Goal: Task Accomplishment & Management: Manage account settings

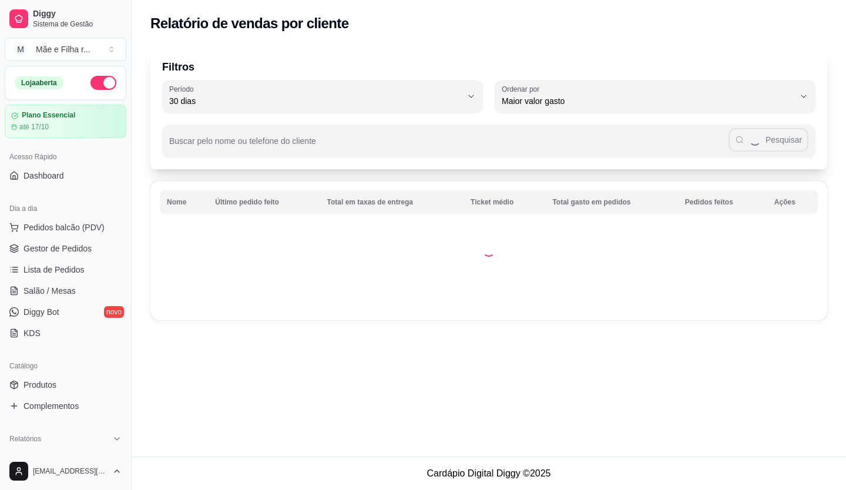
select select "30"
select select "HIGHEST_TOTAL_SPENT_WITH_ORDERS"
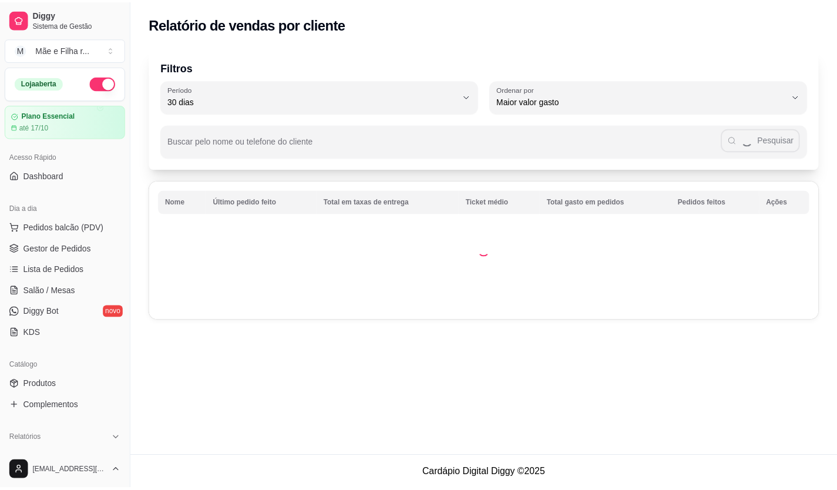
scroll to position [176, 0]
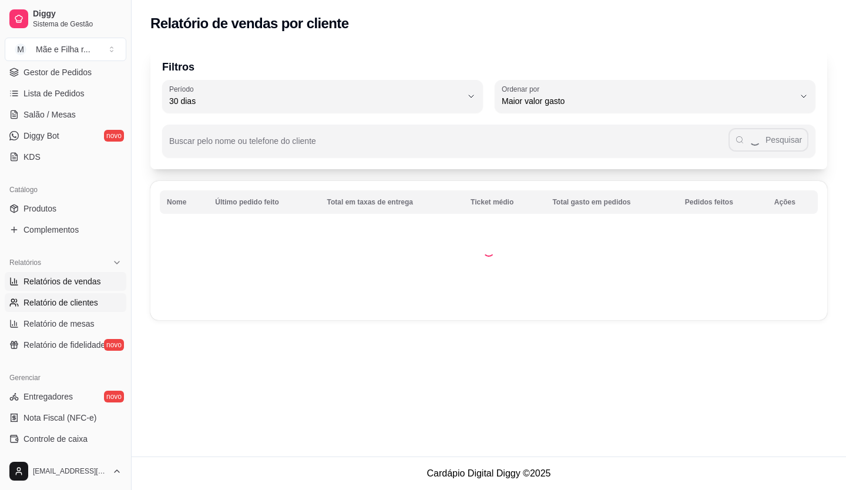
click at [80, 286] on span "Relatórios de vendas" at bounding box center [62, 282] width 78 height 12
select select "ALL"
select select "0"
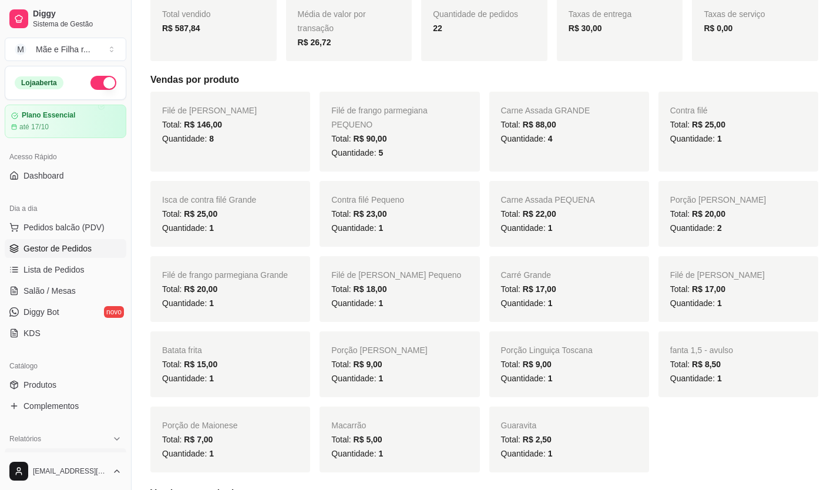
click at [80, 257] on link "Gestor de Pedidos" at bounding box center [66, 248] width 122 height 19
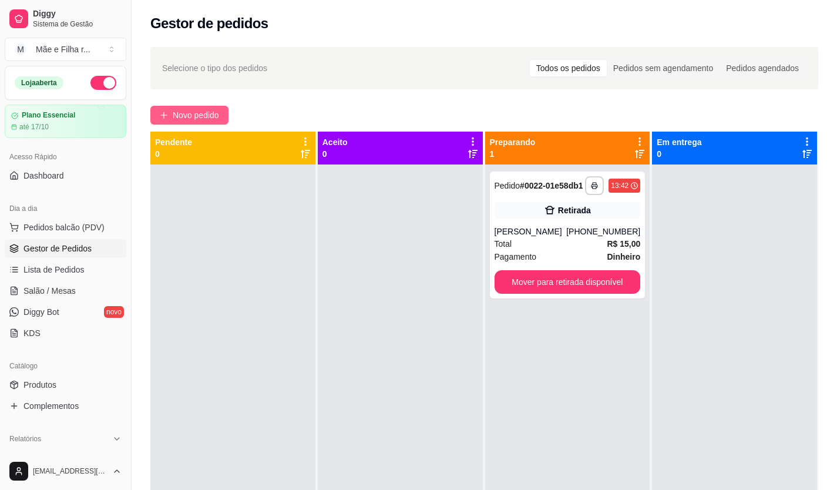
click at [200, 116] on span "Novo pedido" at bounding box center [196, 115] width 46 height 13
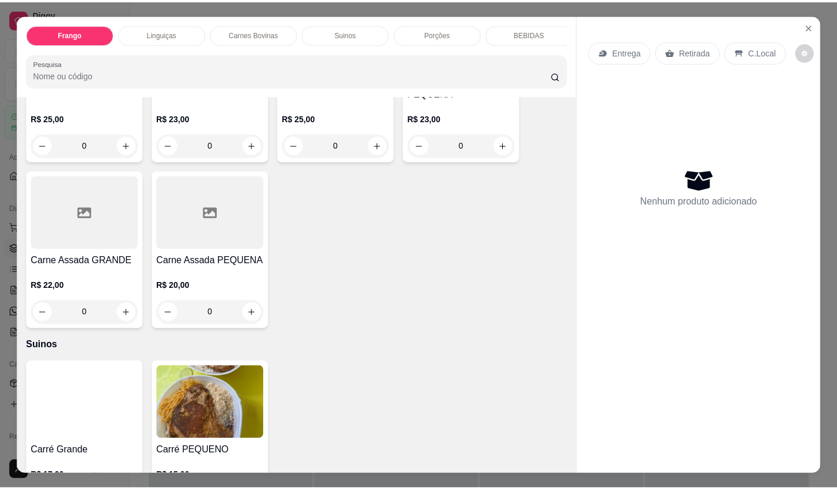
scroll to position [764, 0]
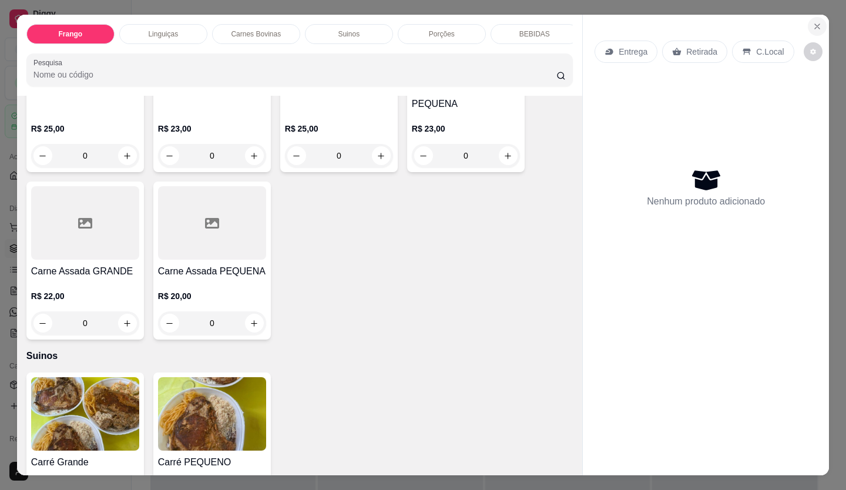
click at [812, 22] on icon "Close" at bounding box center [816, 26] width 9 height 9
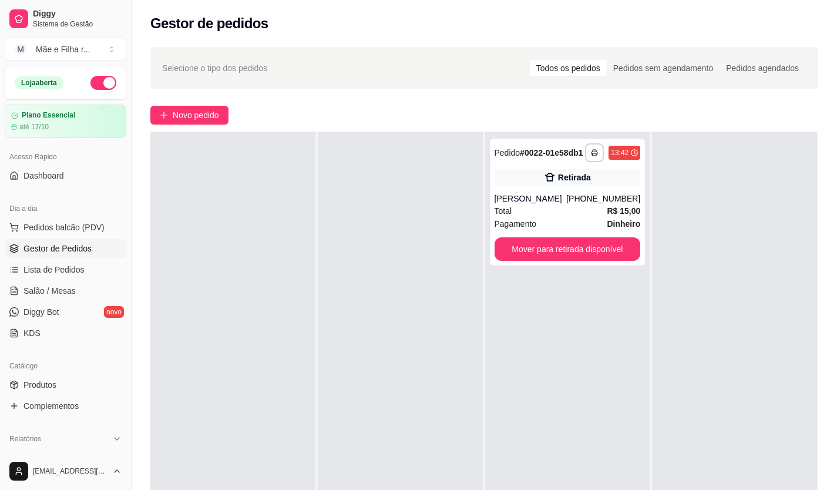
click at [150, 106] on button "Novo pedido" at bounding box center [189, 115] width 78 height 19
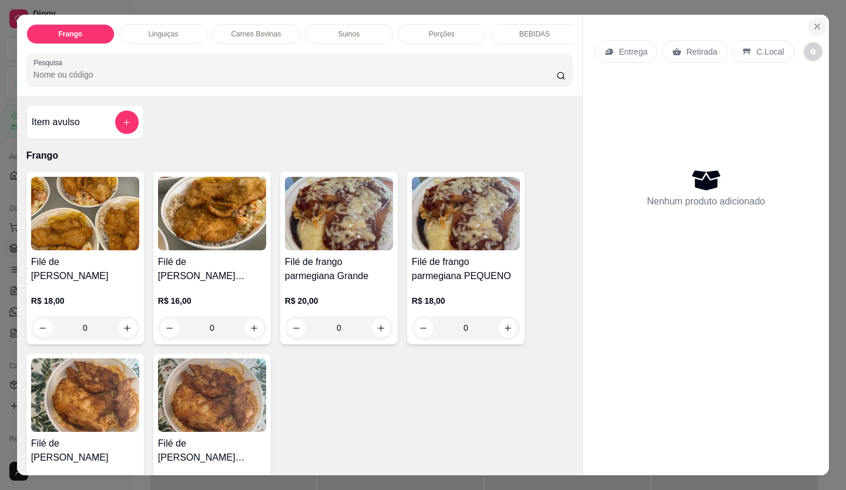
click at [814, 26] on icon "Close" at bounding box center [816, 26] width 9 height 9
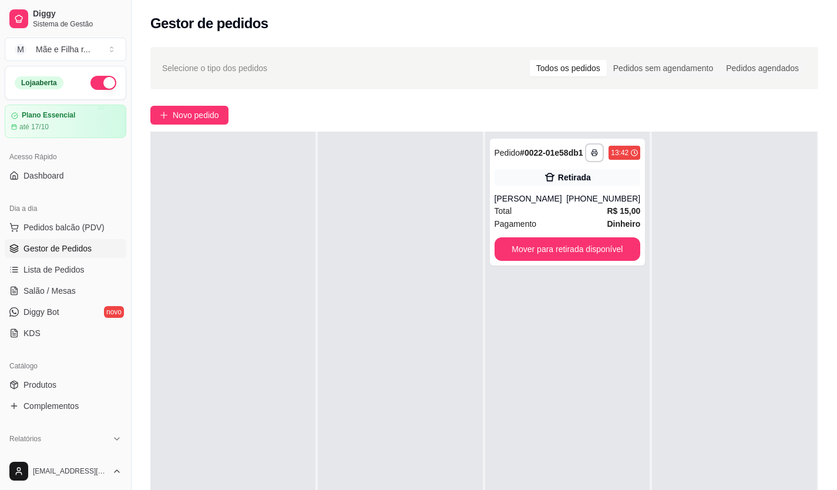
click at [618, 349] on div "**********" at bounding box center [567, 377] width 165 height 490
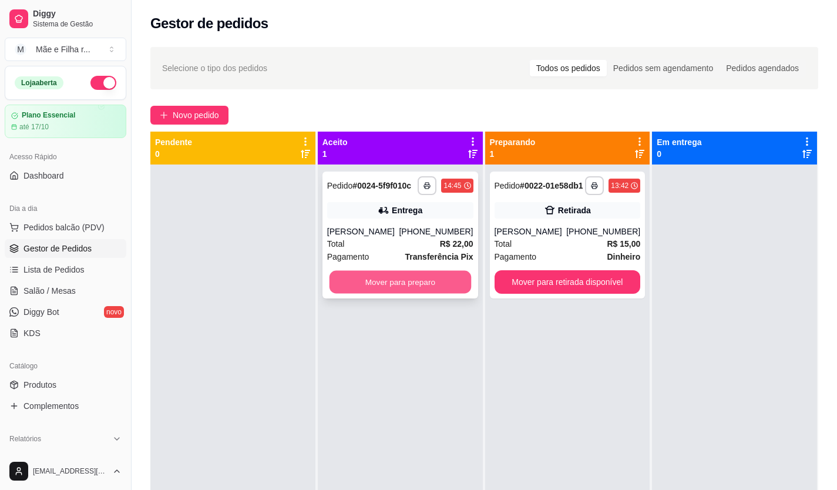
click at [380, 293] on button "Mover para preparo" at bounding box center [400, 282] width 142 height 23
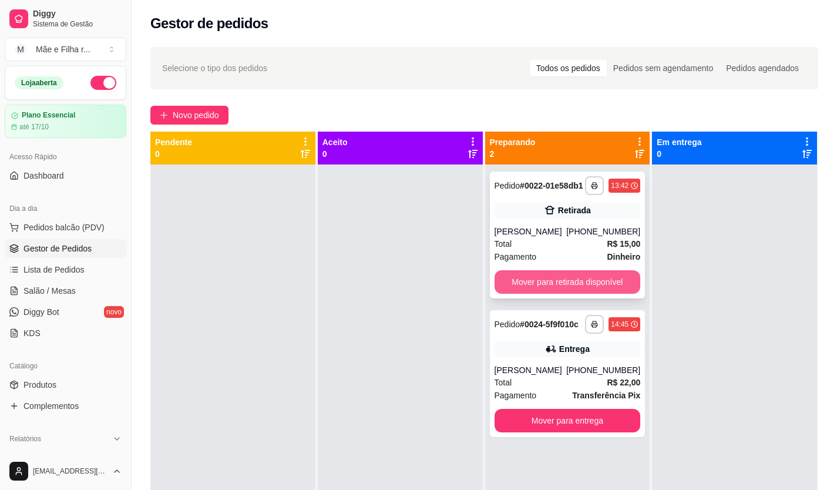
click at [614, 274] on button "Mover para retirada disponível" at bounding box center [568, 281] width 146 height 23
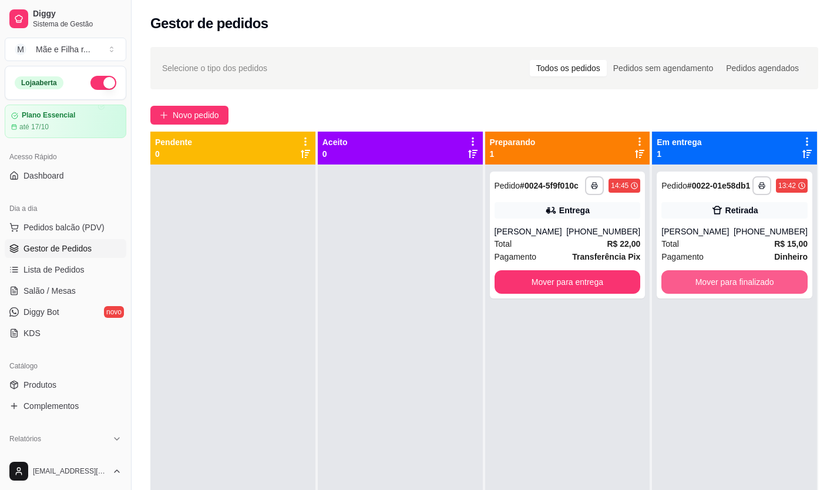
click at [699, 278] on button "Mover para finalizado" at bounding box center [734, 281] width 146 height 23
click at [699, 278] on button "Mover para finalizado" at bounding box center [735, 282] width 142 height 23
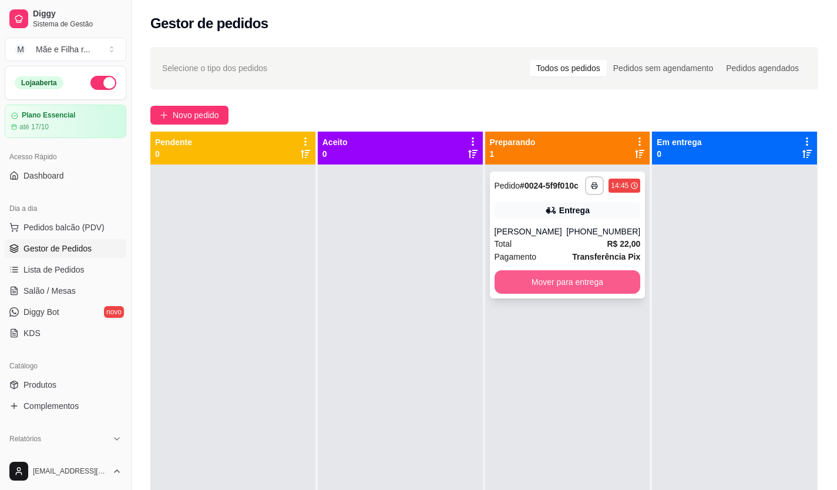
click at [562, 283] on button "Mover para entrega" at bounding box center [568, 281] width 146 height 23
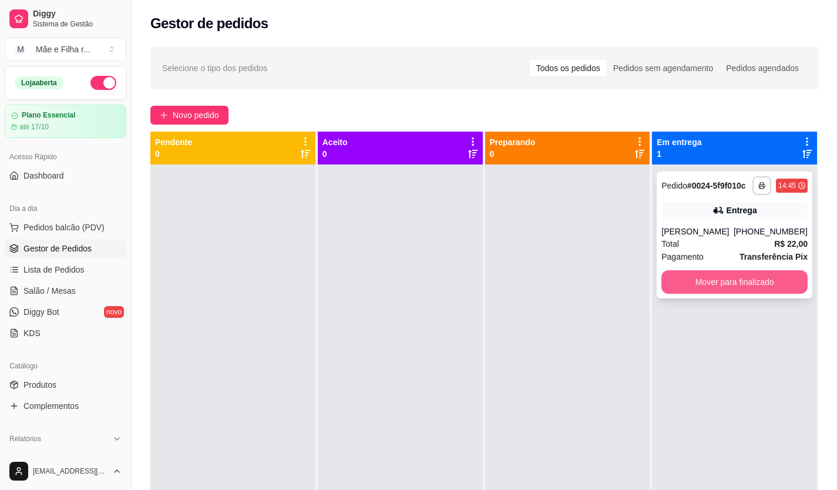
click at [702, 280] on button "Mover para finalizado" at bounding box center [734, 281] width 146 height 23
click at [702, 280] on div "Mover para finalizado" at bounding box center [734, 281] width 146 height 23
click at [702, 278] on button "Mover para finalizado" at bounding box center [734, 281] width 146 height 23
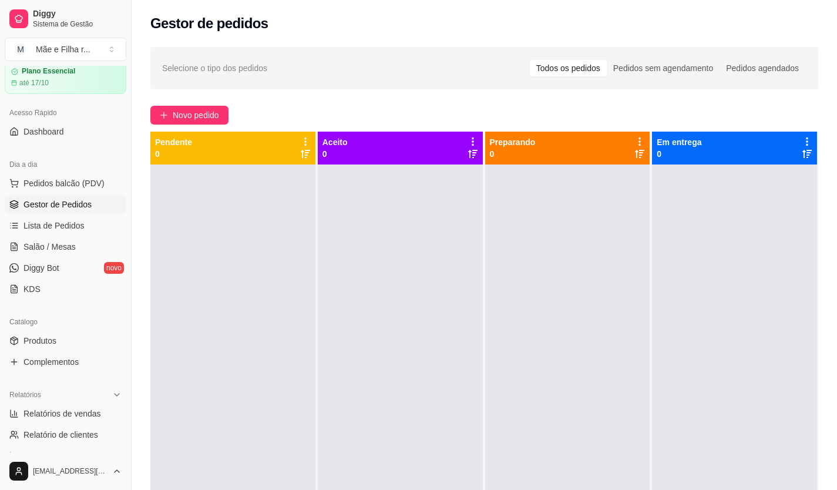
scroll to position [176, 0]
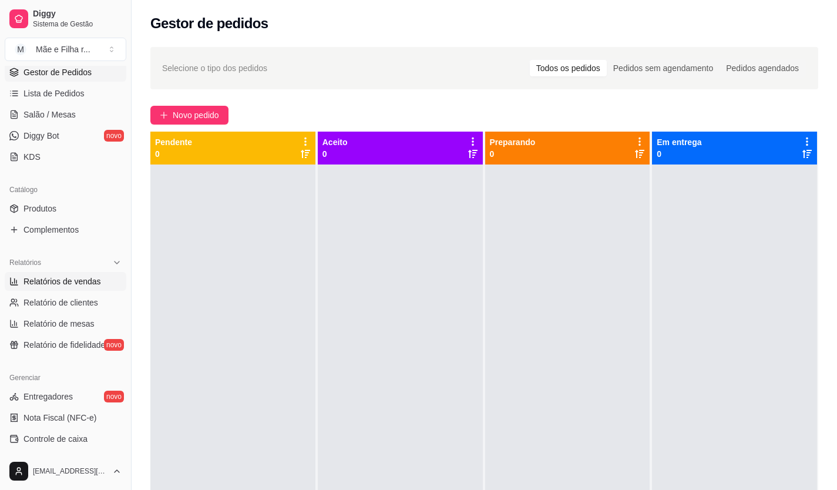
click at [89, 281] on span "Relatórios de vendas" at bounding box center [62, 282] width 78 height 12
select select "ALL"
select select "0"
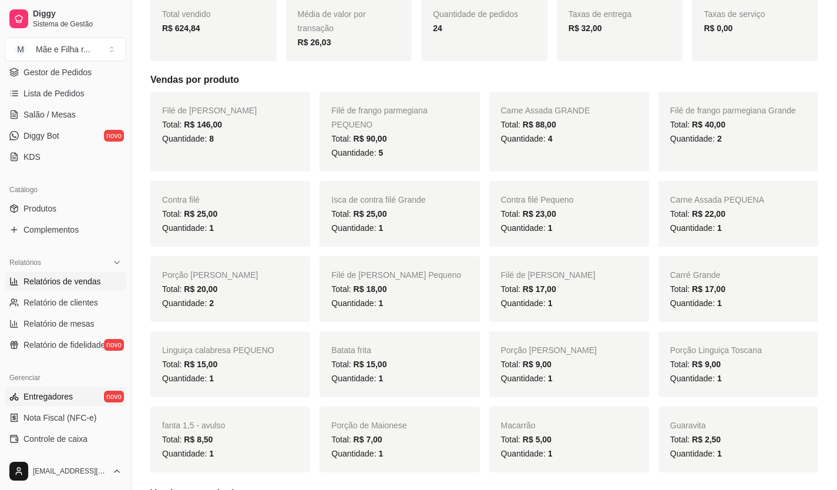
scroll to position [235, 0]
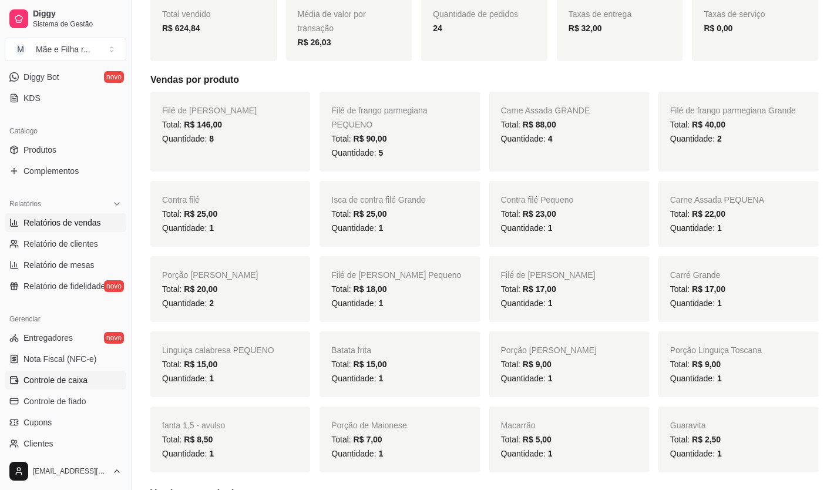
click at [75, 376] on span "Controle de caixa" at bounding box center [55, 380] width 64 height 12
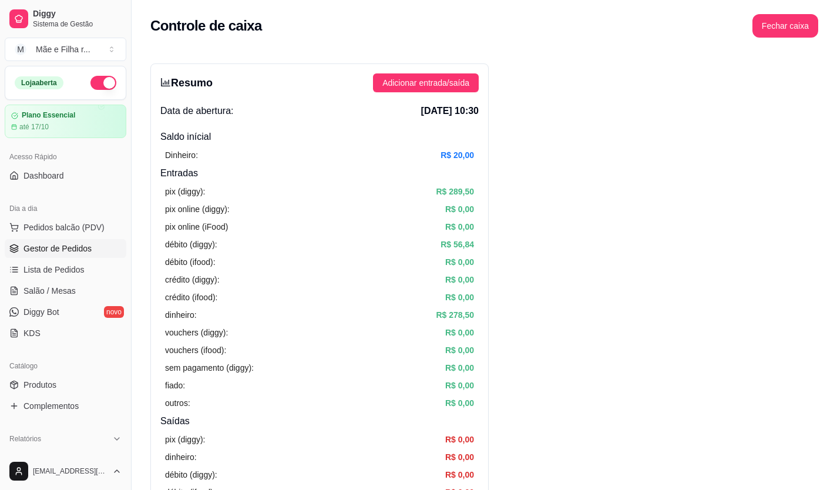
click at [93, 254] on link "Gestor de Pedidos" at bounding box center [66, 248] width 122 height 19
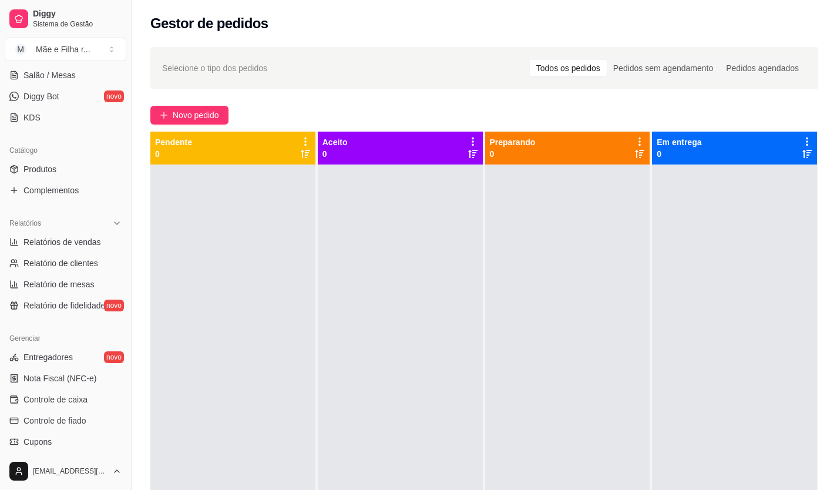
scroll to position [235, 0]
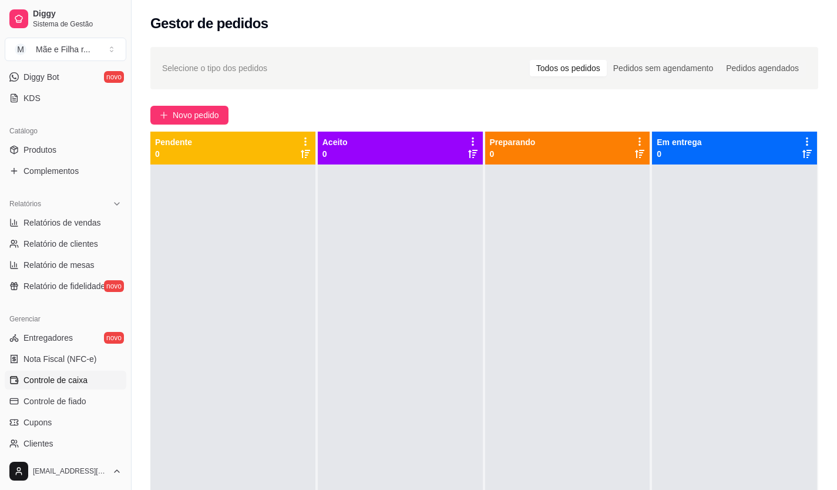
click at [87, 375] on link "Controle de caixa" at bounding box center [66, 380] width 122 height 19
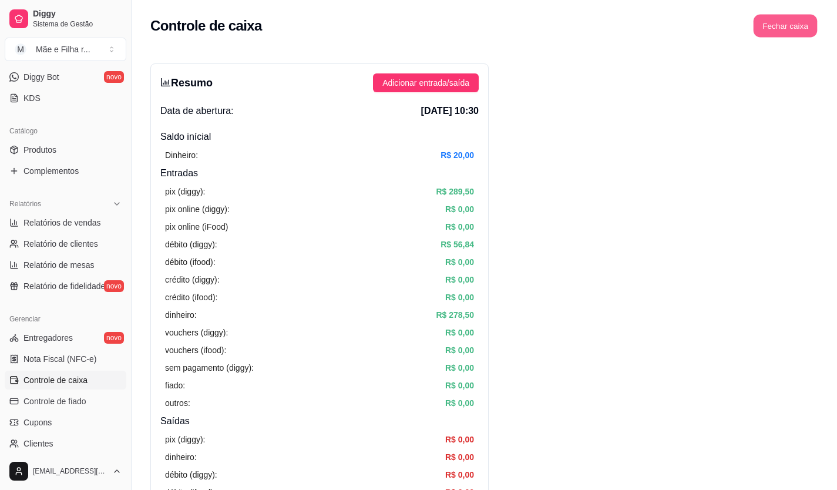
click at [794, 25] on button "Fechar caixa" at bounding box center [786, 26] width 64 height 23
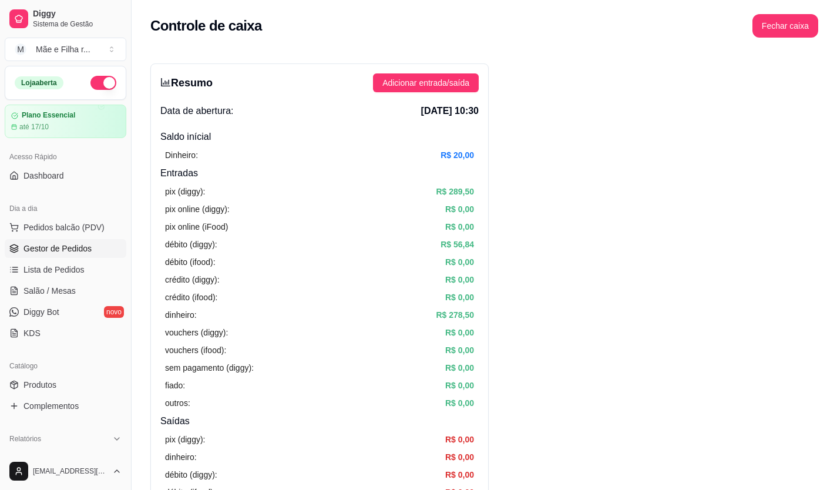
click at [45, 252] on span "Gestor de Pedidos" at bounding box center [57, 249] width 68 height 12
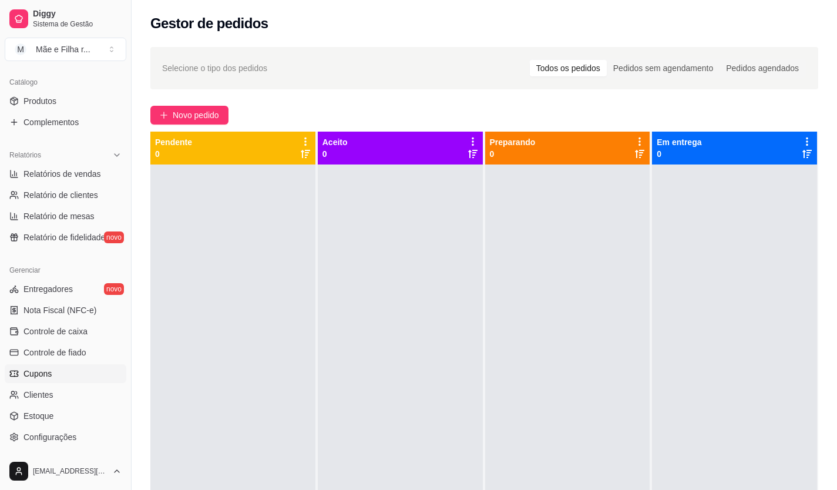
scroll to position [294, 0]
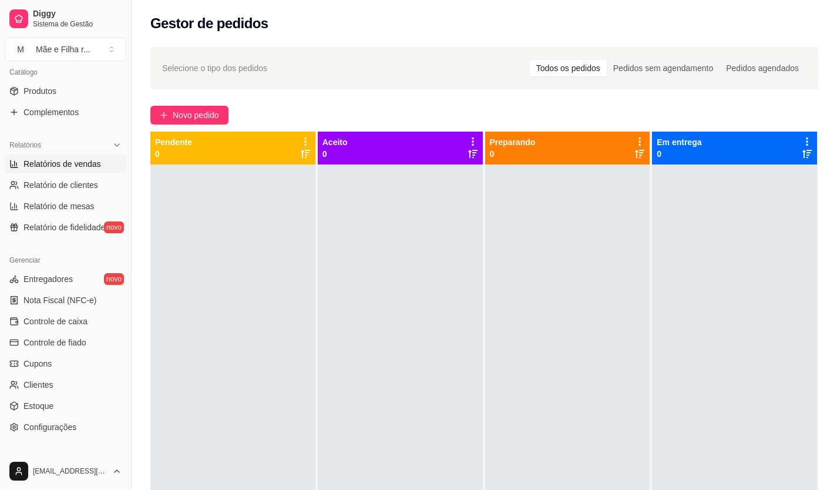
click at [87, 156] on link "Relatórios de vendas" at bounding box center [66, 164] width 122 height 19
select select "ALL"
select select "0"
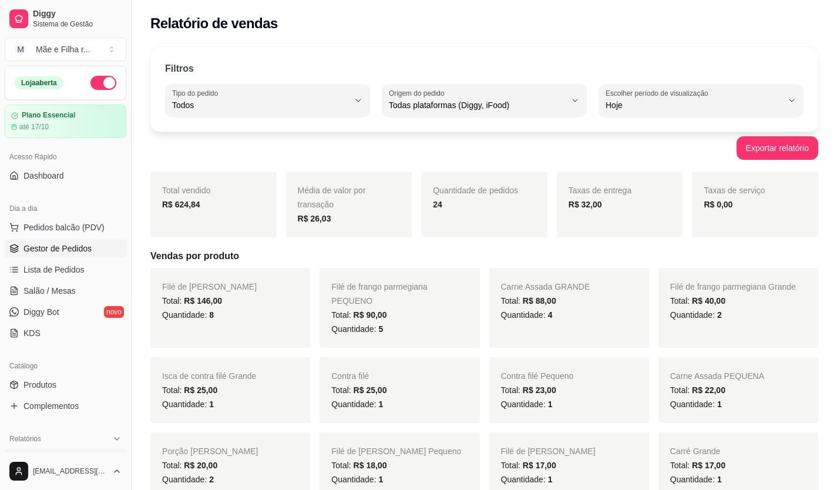
click at [42, 250] on span "Gestor de Pedidos" at bounding box center [57, 249] width 68 height 12
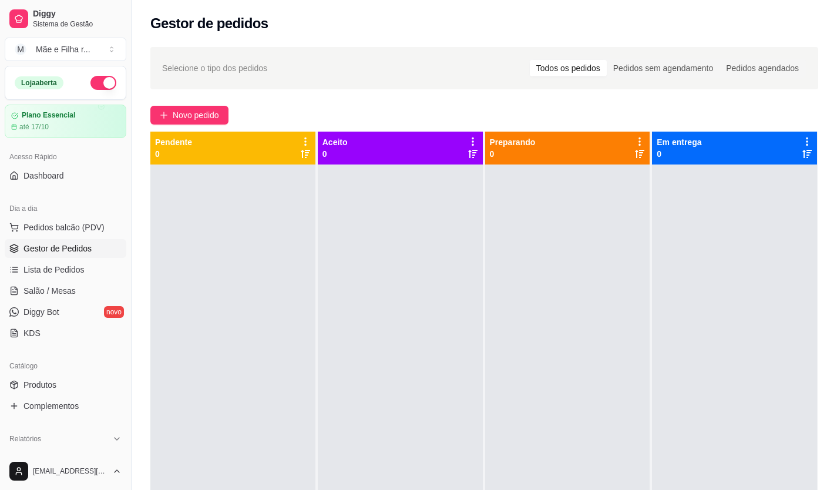
drag, startPoint x: 16, startPoint y: 227, endPoint x: 4, endPoint y: 216, distance: 16.6
drag, startPoint x: 4, startPoint y: 216, endPoint x: 481, endPoint y: 293, distance: 482.6
click at [454, 310] on div at bounding box center [400, 409] width 165 height 490
